Goal: Browse casually

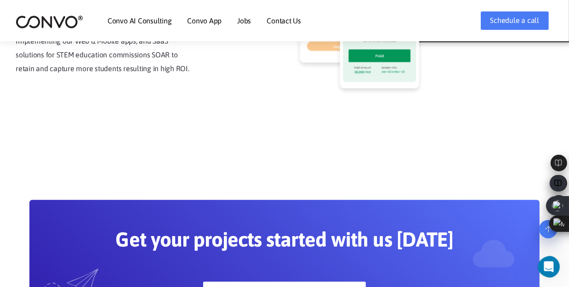
scroll to position [2258, 0]
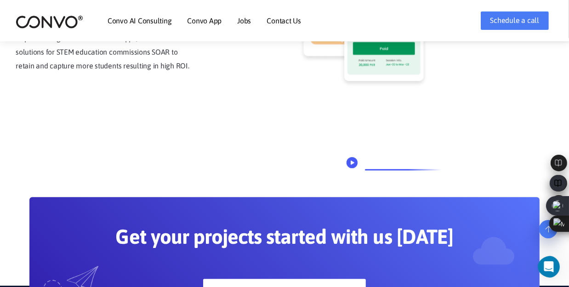
click at [353, 163] on icon "Speechify Inline player Play button" at bounding box center [353, 163] width 4 height 4
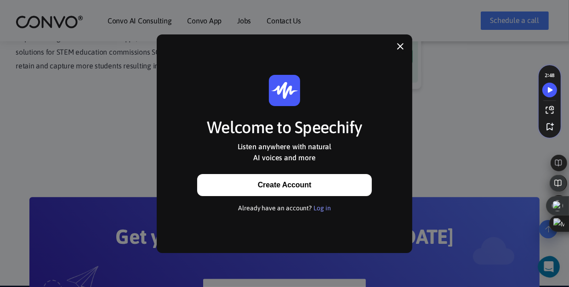
click at [401, 50] on icon at bounding box center [400, 46] width 9 height 9
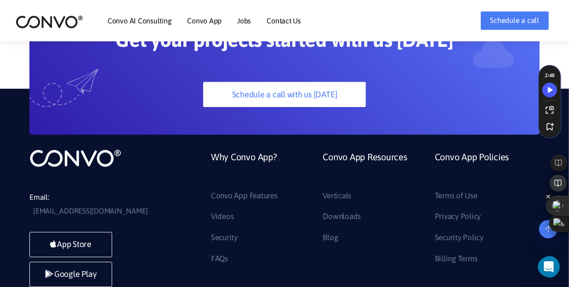
scroll to position [2455, 0]
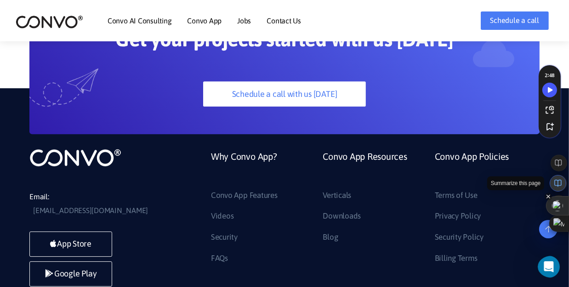
click at [555, 182] on icon at bounding box center [557, 183] width 7 height 7
